Goal: Register for event/course

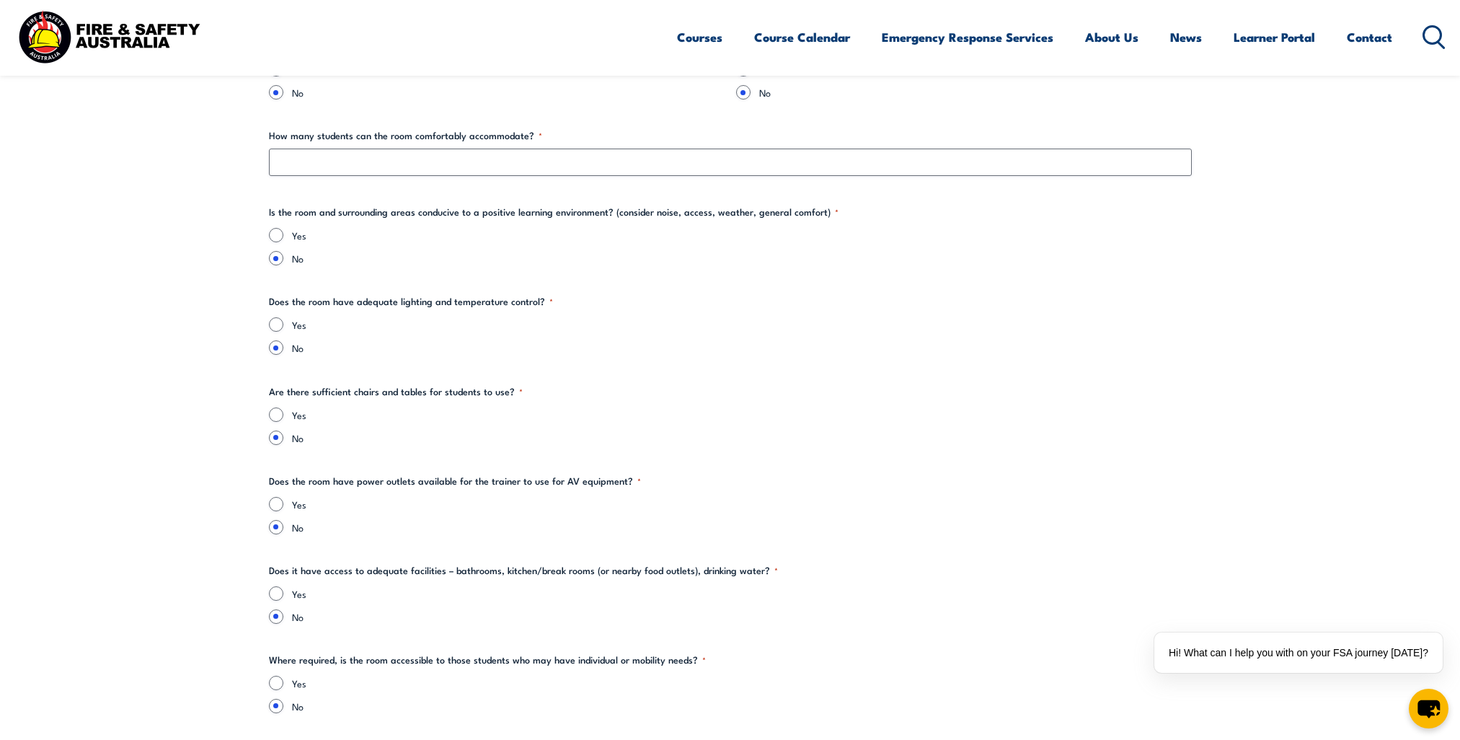
scroll to position [216, 0]
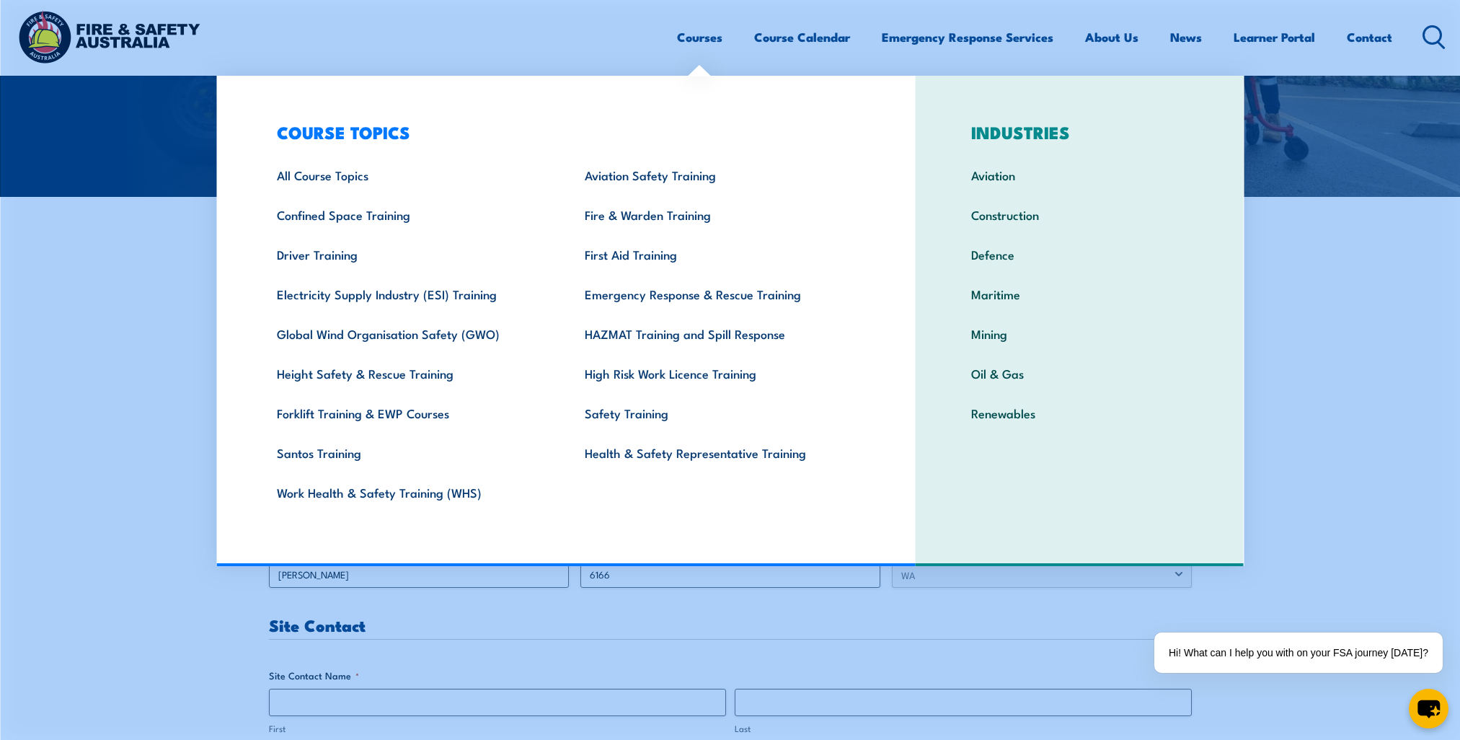
click at [680, 39] on link "Courses" at bounding box center [699, 37] width 45 height 38
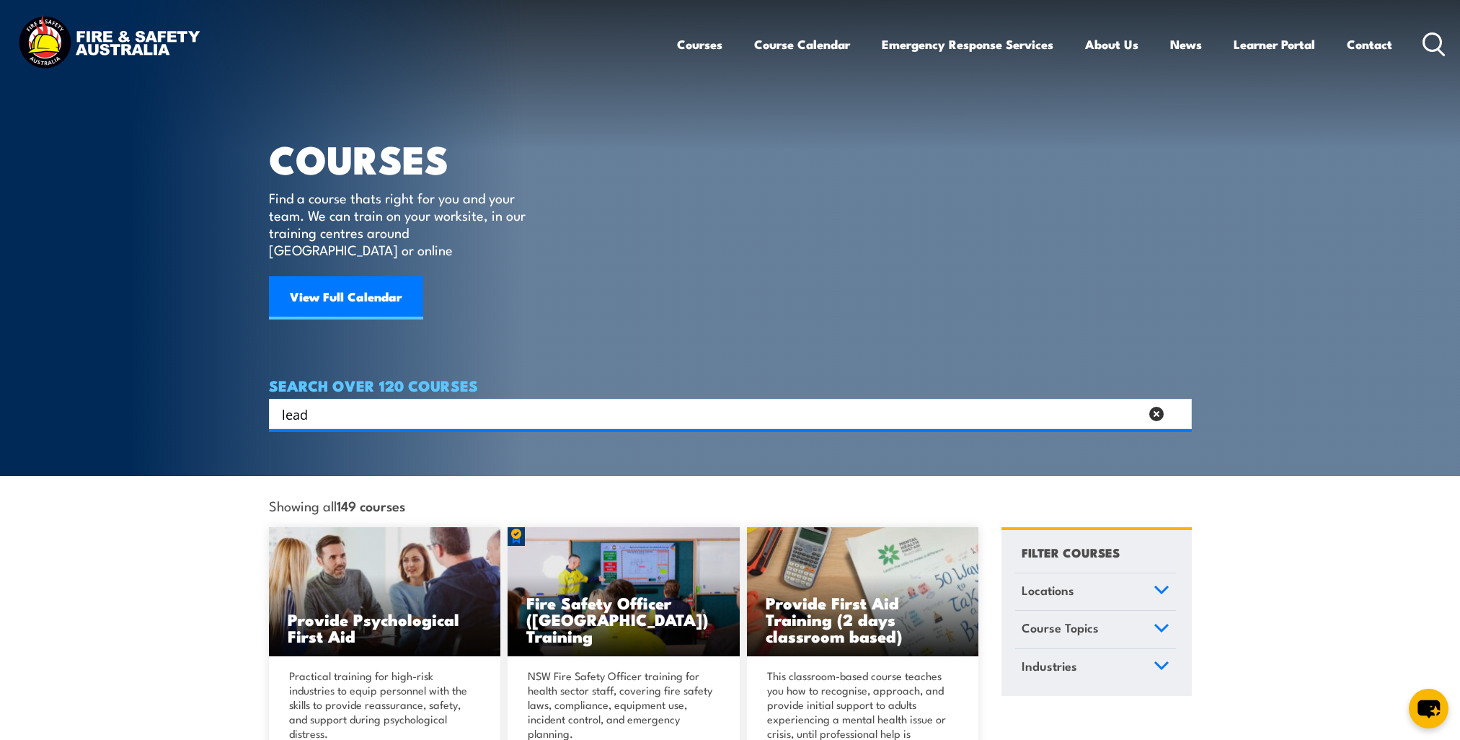
type input "lead"
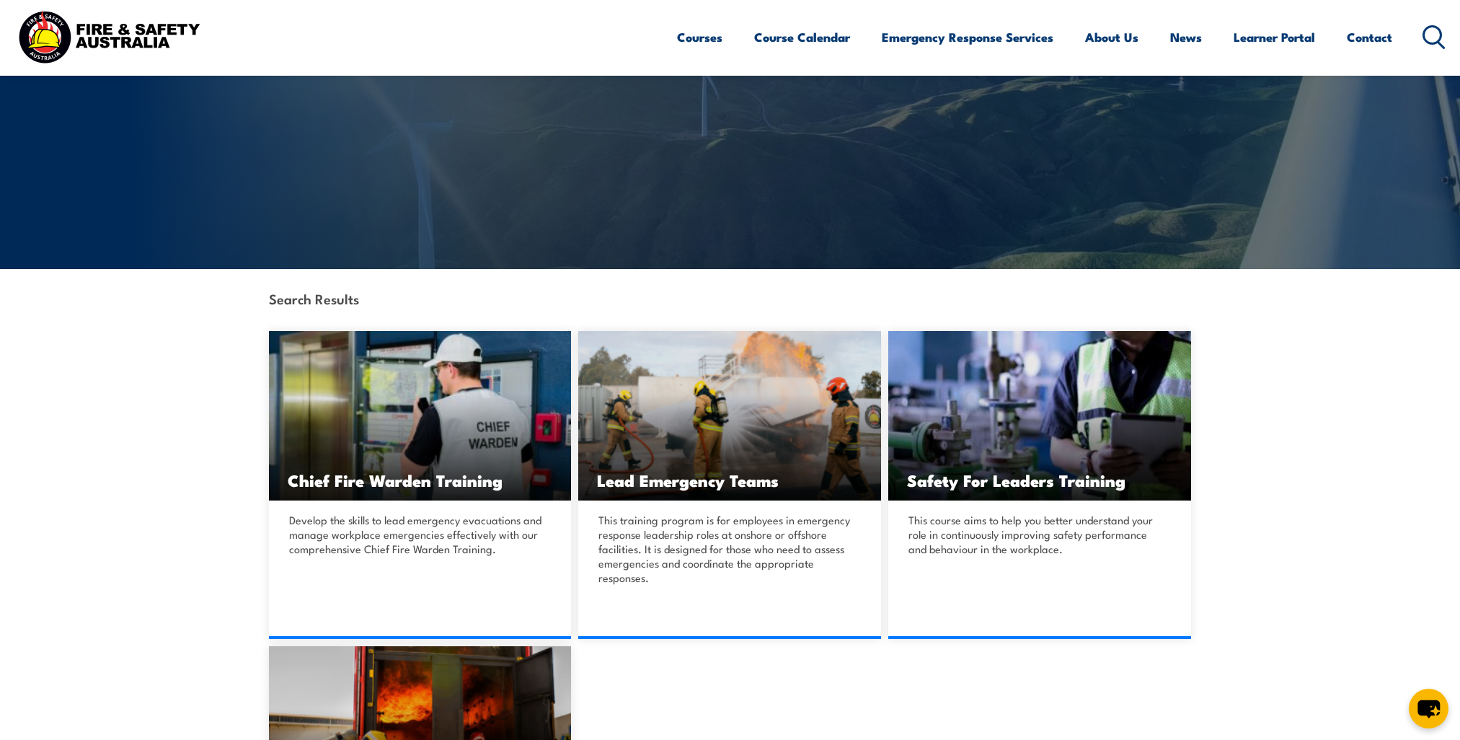
scroll to position [360, 0]
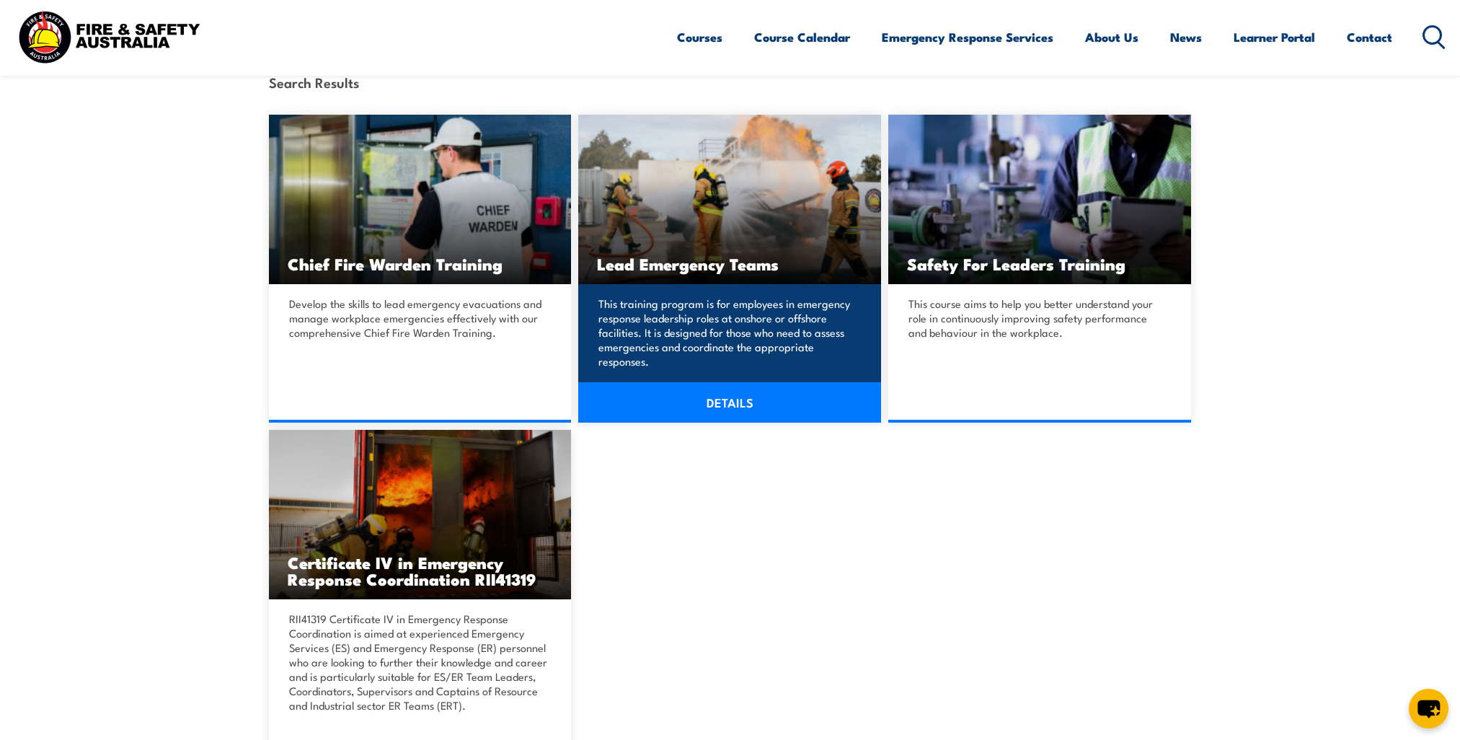
click at [689, 272] on h3 "Lead Emergency Teams" at bounding box center [729, 263] width 265 height 17
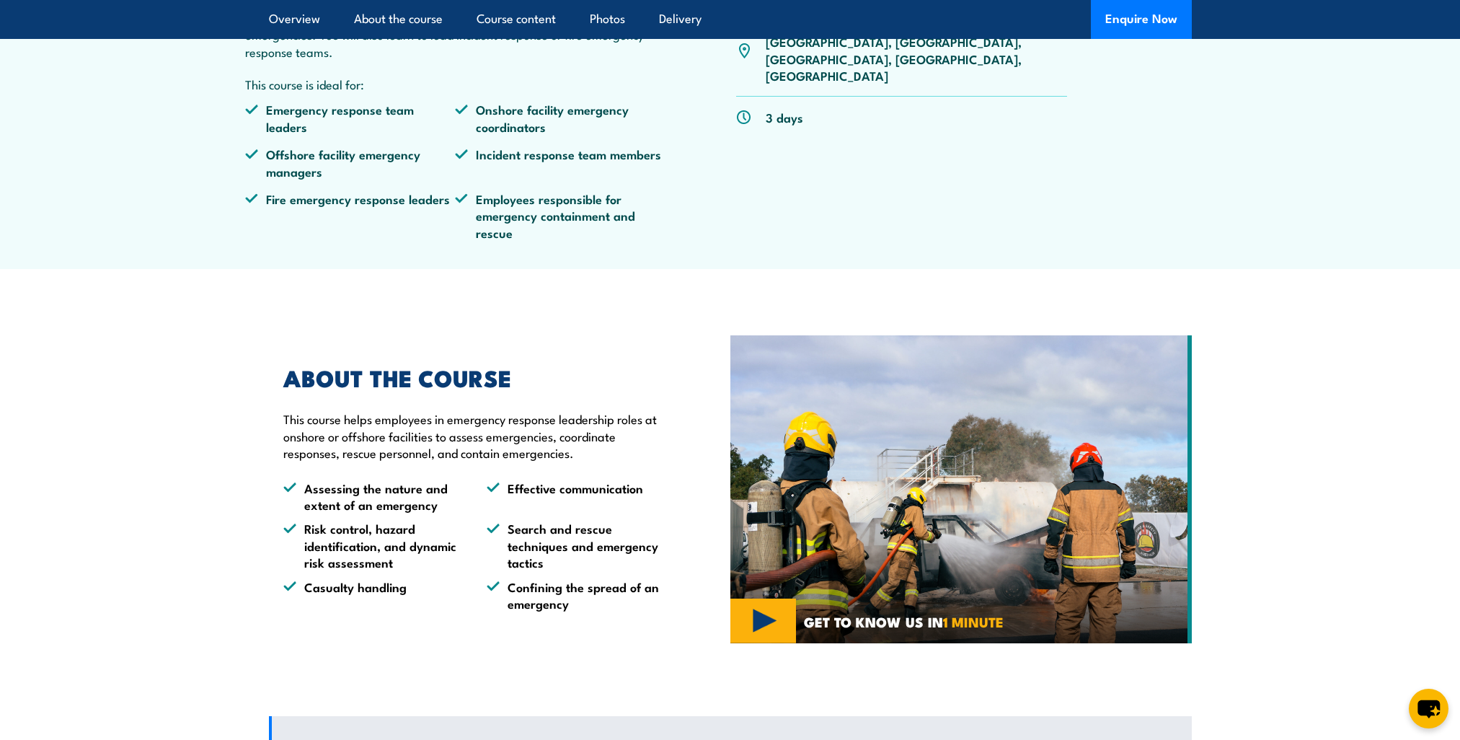
scroll to position [216, 0]
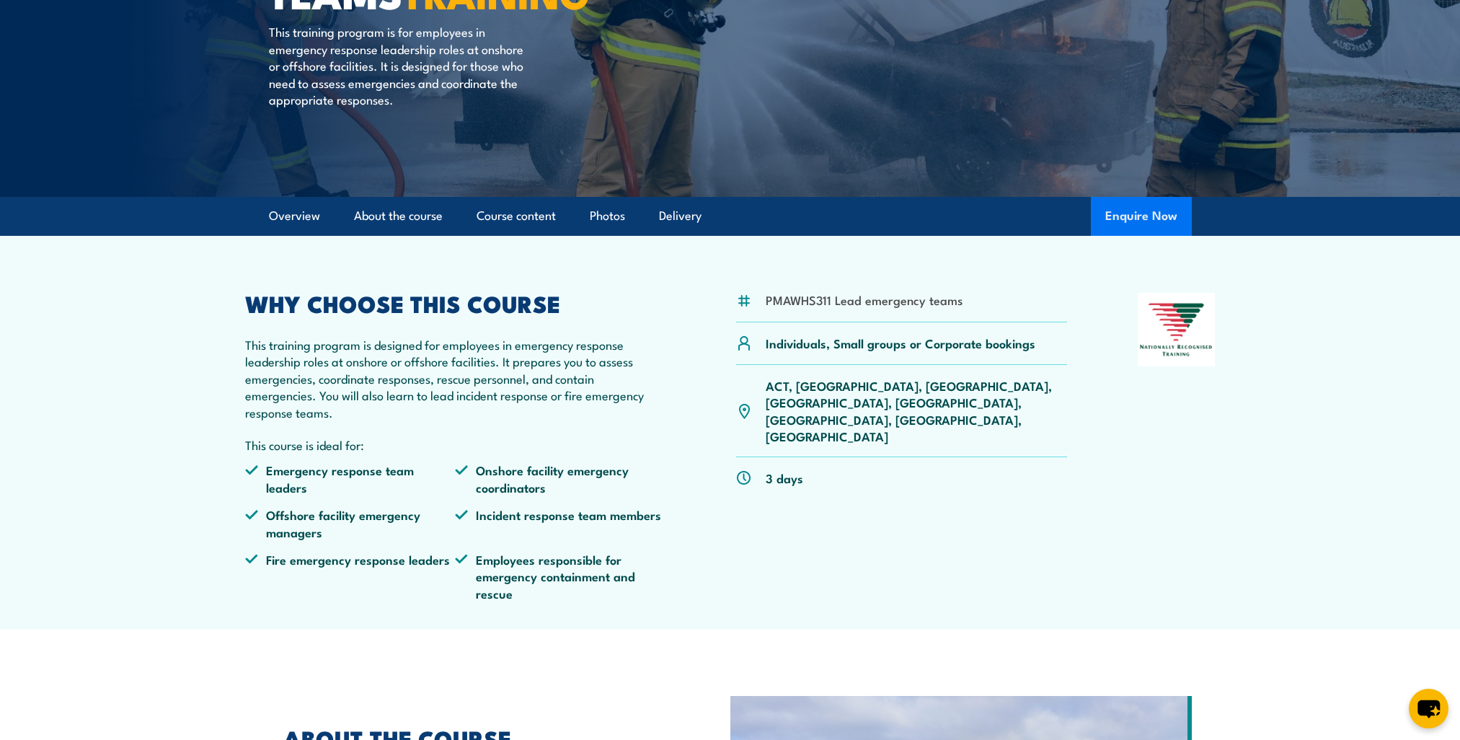
click at [1166, 212] on button "Enquire Now" at bounding box center [1141, 216] width 101 height 39
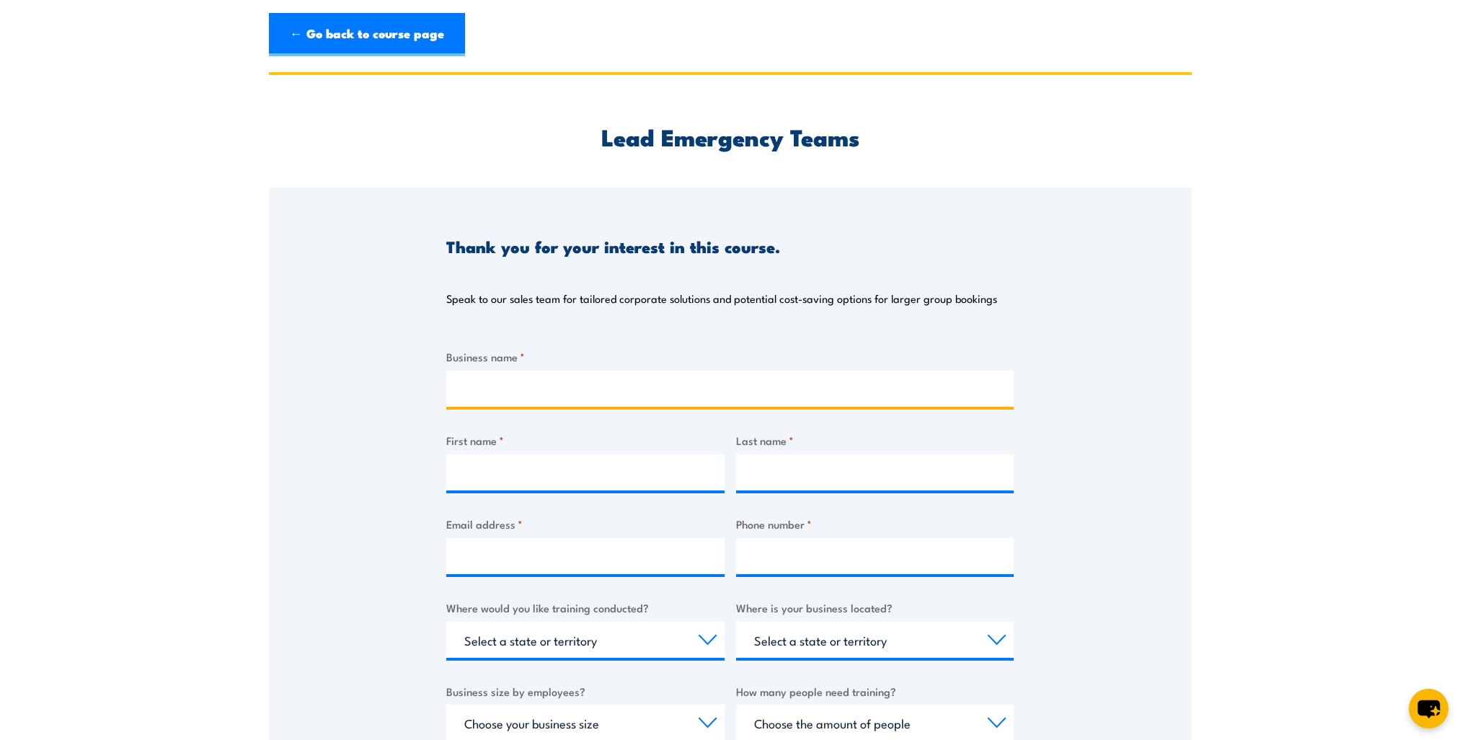
click at [490, 379] on input "Business name *" at bounding box center [729, 389] width 567 height 36
type input "ASC"
type input "Rhys"
type input "Pelliccione"
type input "rhys.pelliccione@asc.com.au"
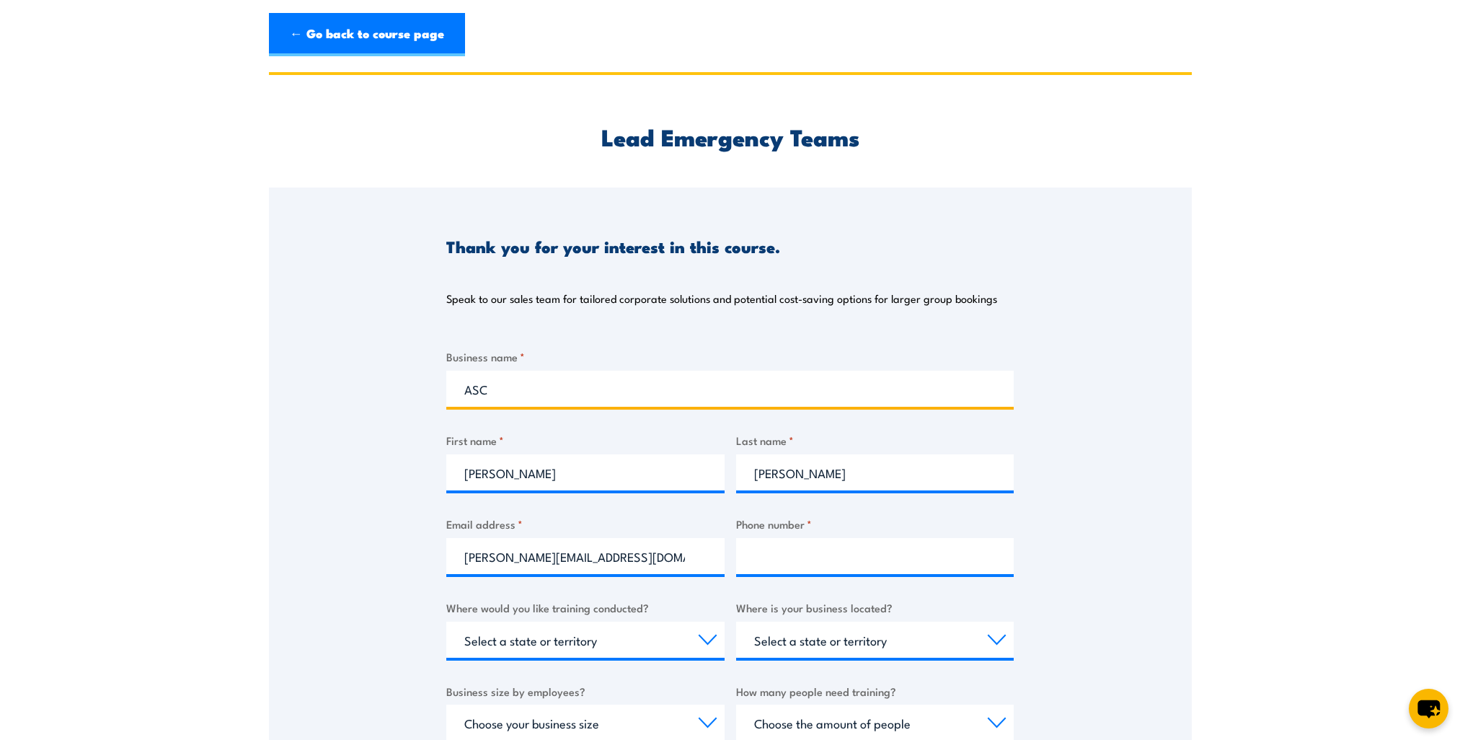
type input "0478136999"
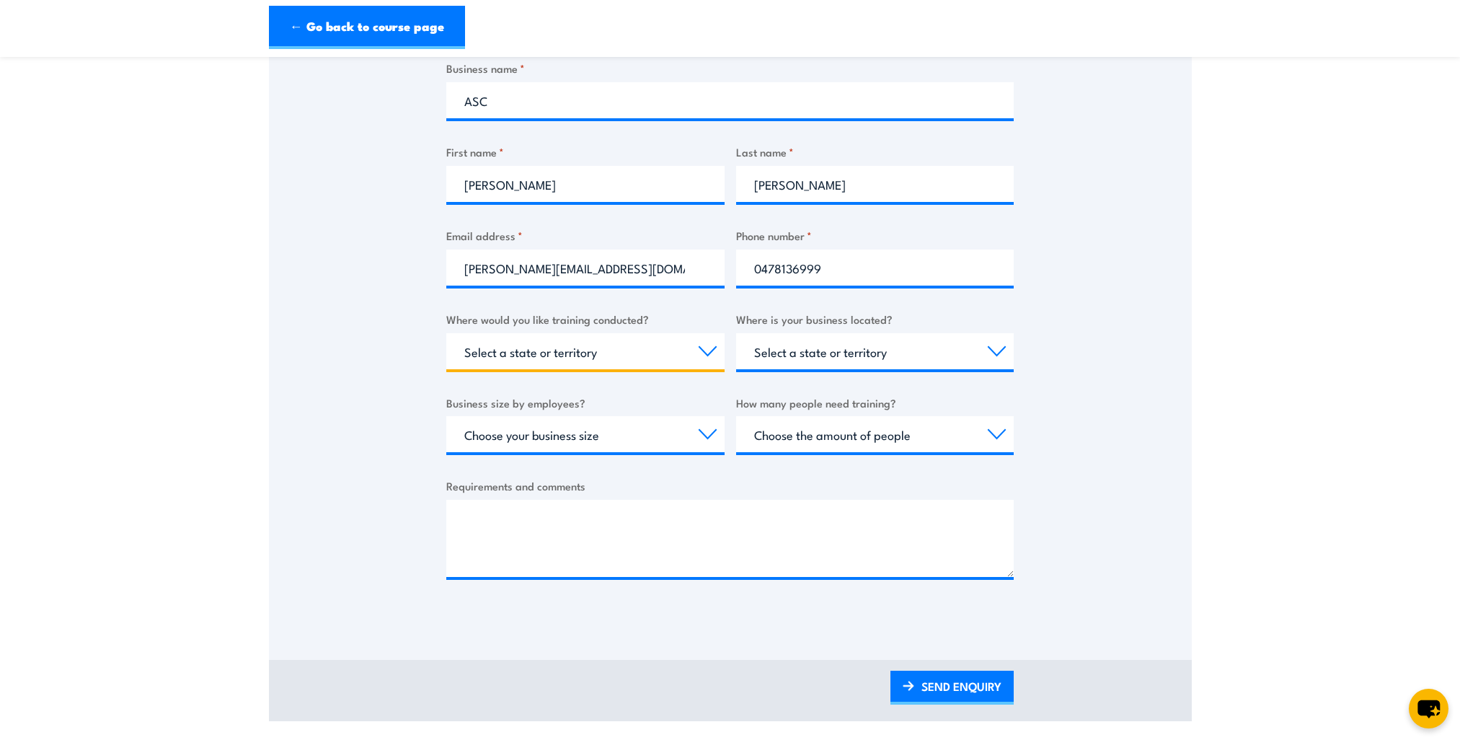
select select "WA"
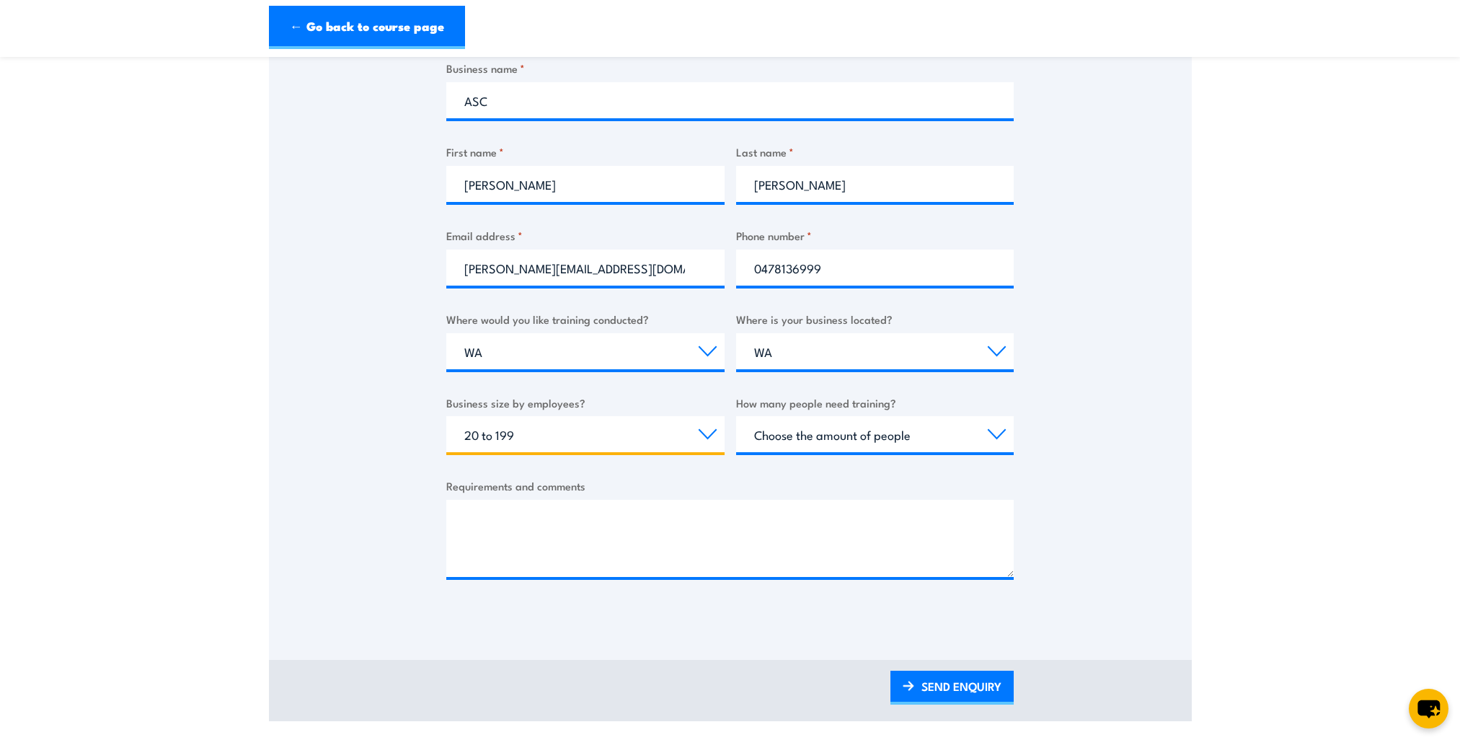
select select "200+"
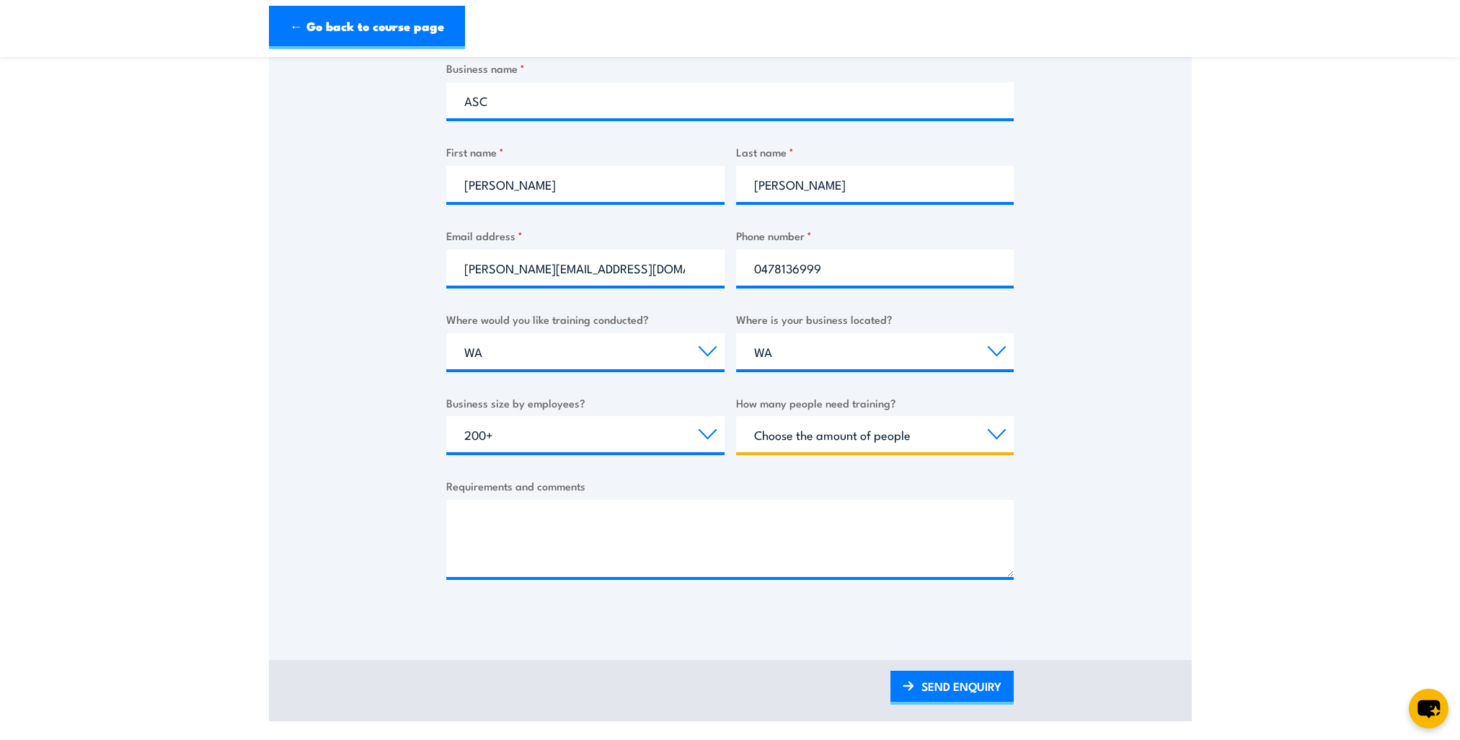
select select "5 to 19"
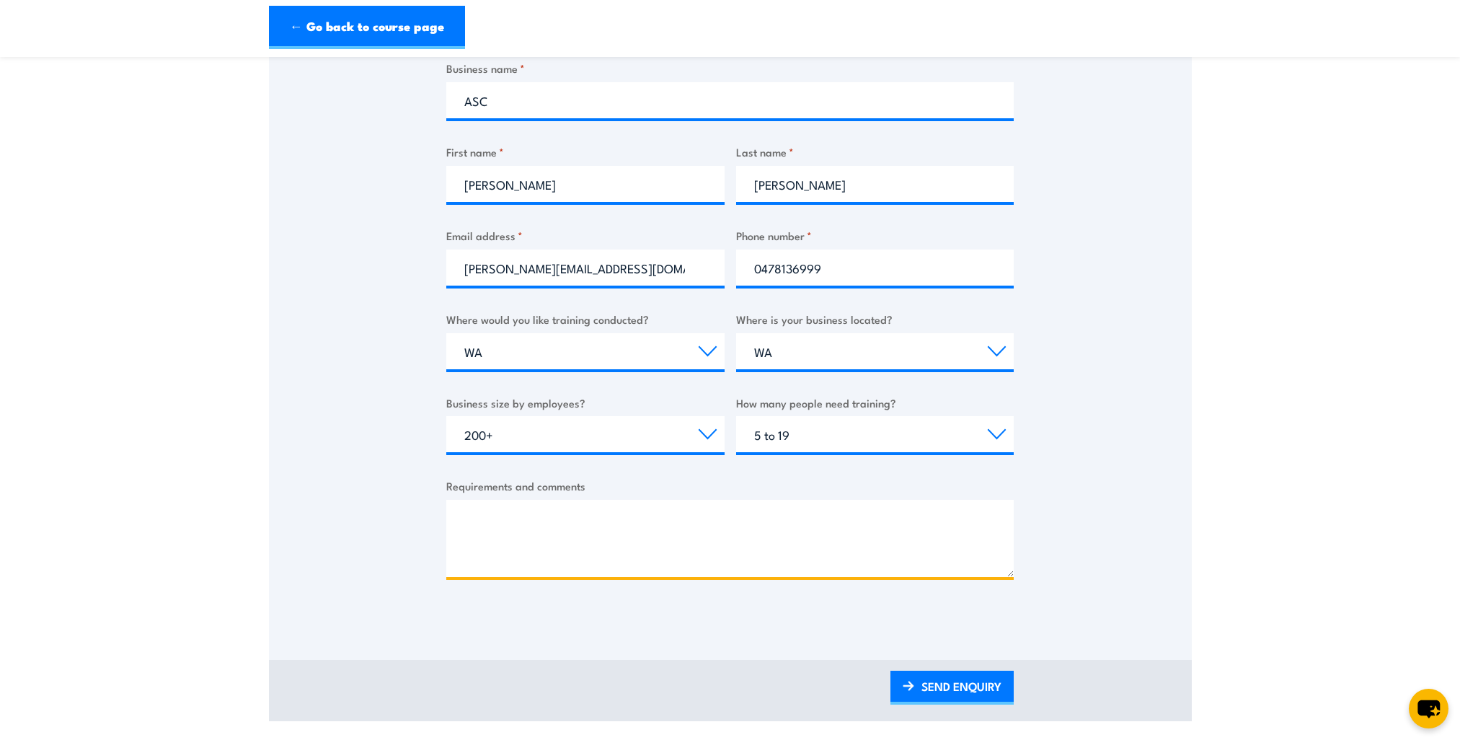
click at [641, 518] on textarea "Requirements and comments" at bounding box center [729, 538] width 567 height 77
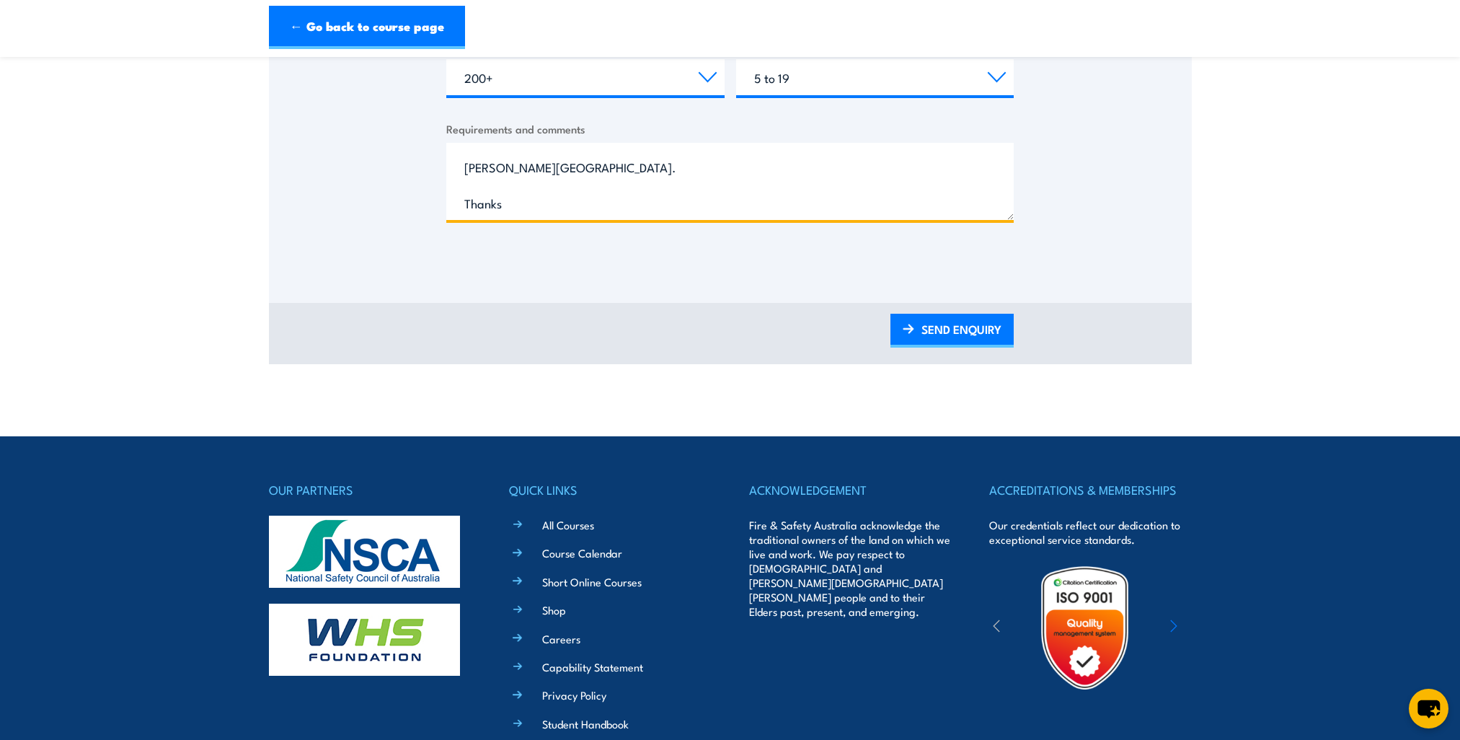
scroll to position [433, 0]
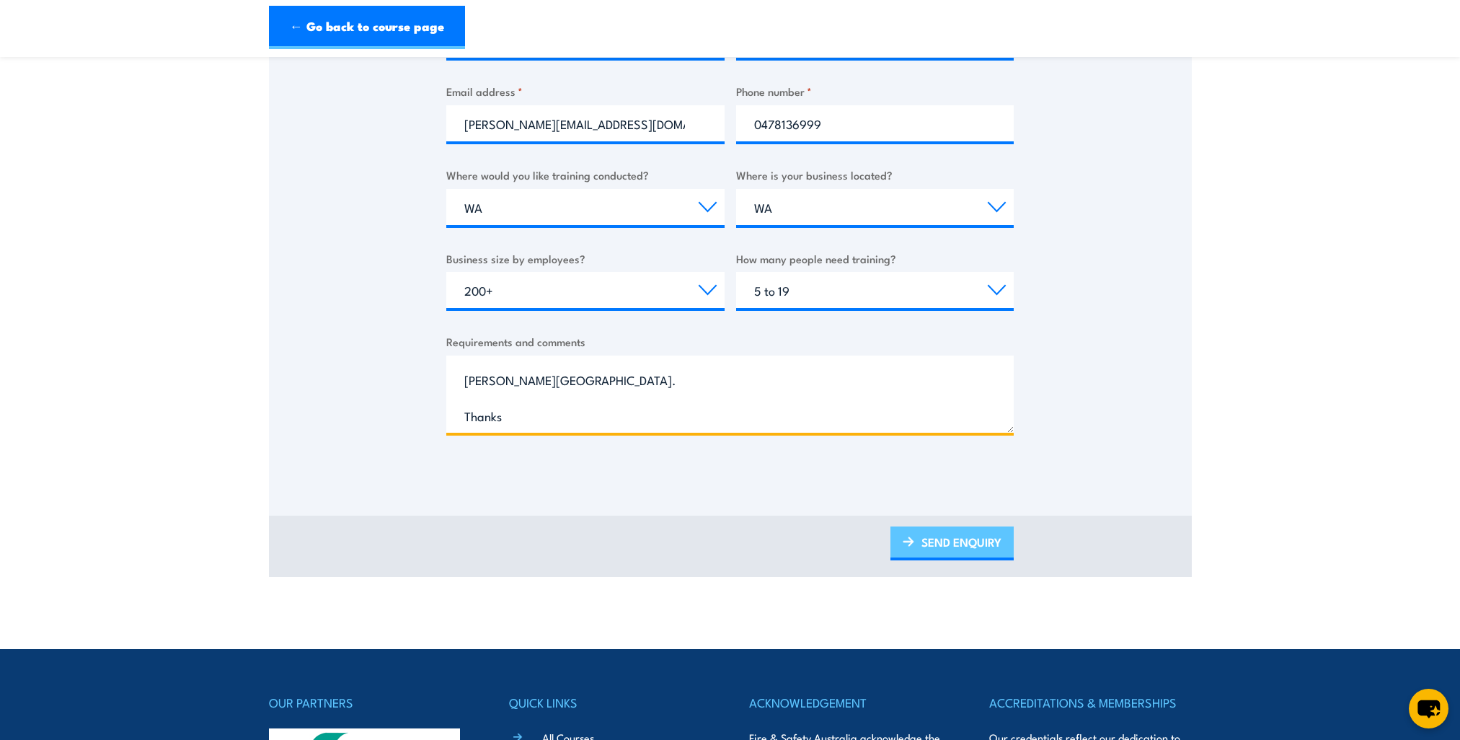
type textarea "Hi, I would like a quote for the Lead Emergency Teams course and to be conducte…"
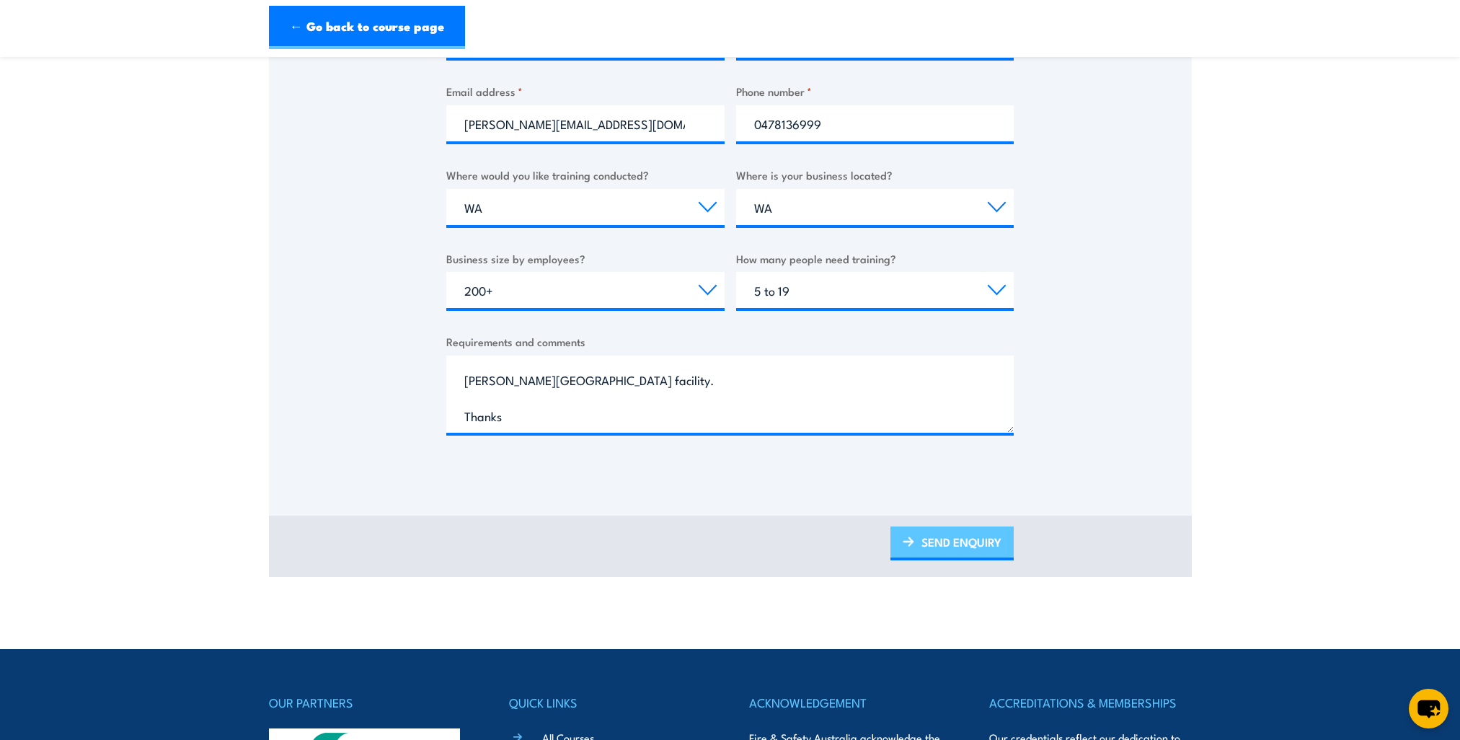
click at [983, 543] on link "SEND ENQUIRY" at bounding box center [951, 543] width 123 height 34
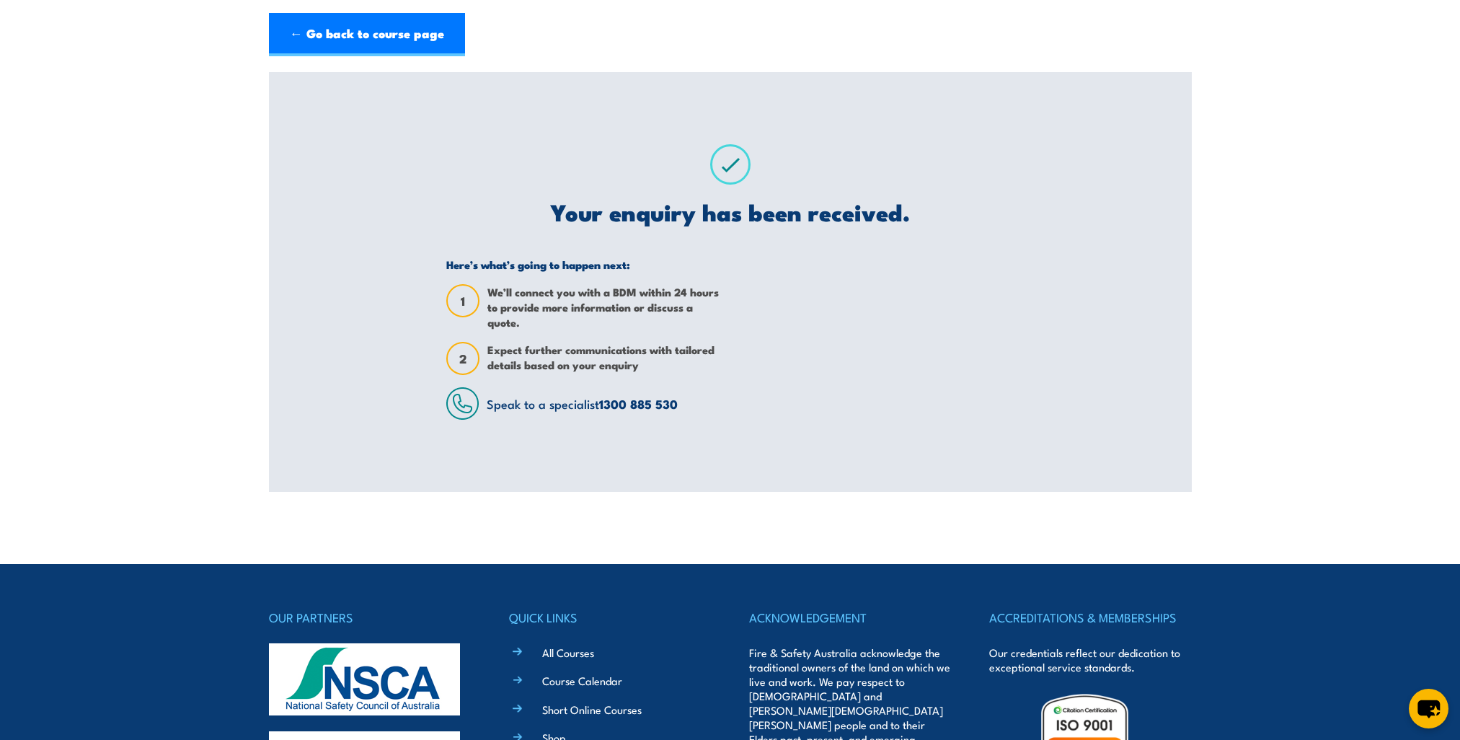
scroll to position [0, 0]
click at [412, 22] on link "← Go back to course page" at bounding box center [367, 34] width 196 height 43
